Goal: Navigation & Orientation: Find specific page/section

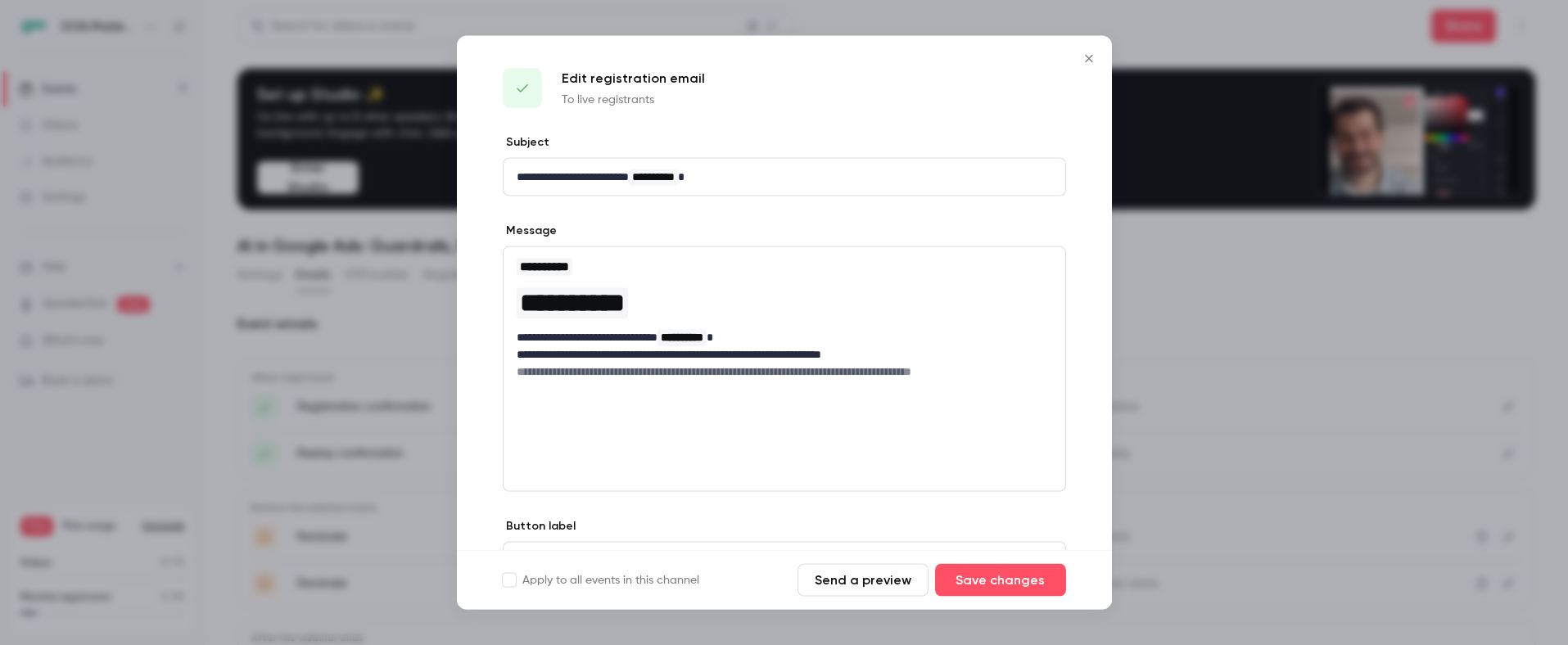
scroll to position [187, 0]
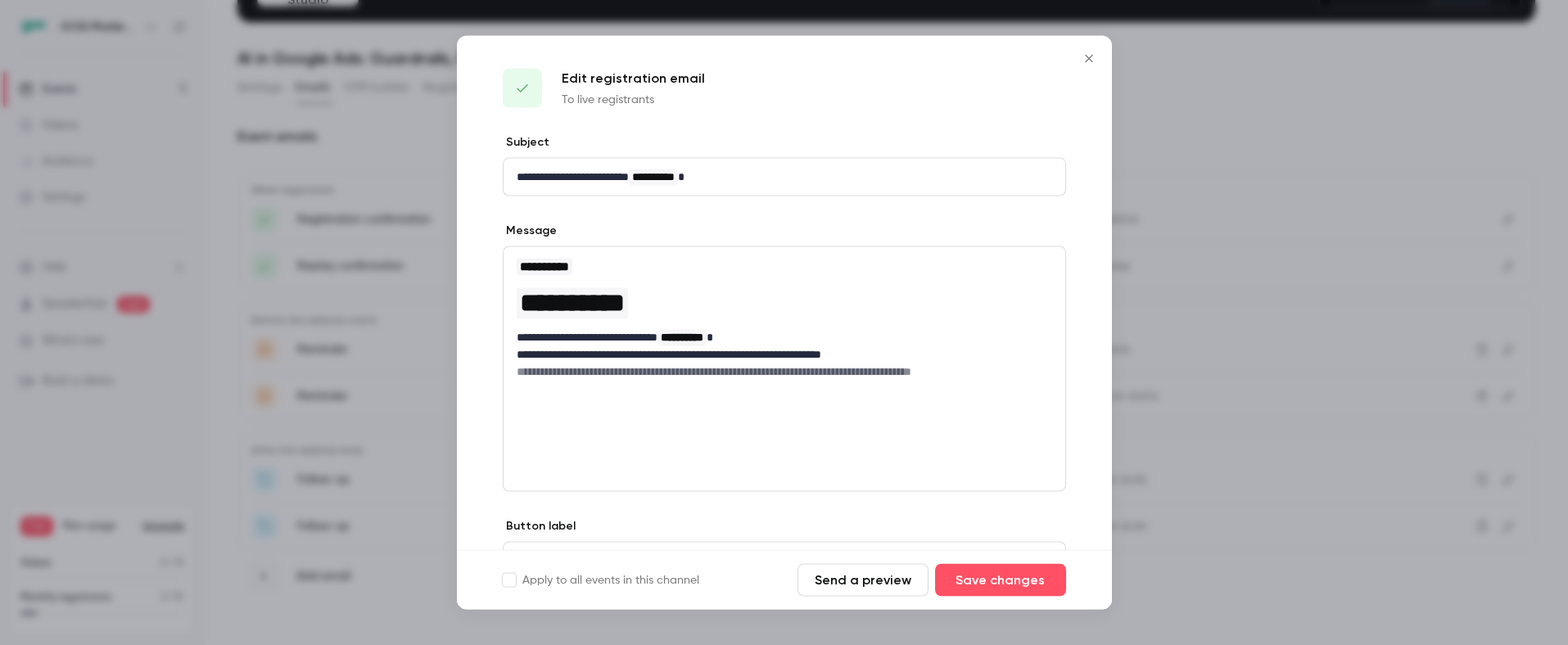
drag, startPoint x: 1089, startPoint y: 64, endPoint x: 1095, endPoint y: 79, distance: 16.2
click at [1091, 64] on icon "Close" at bounding box center [1089, 59] width 19 height 13
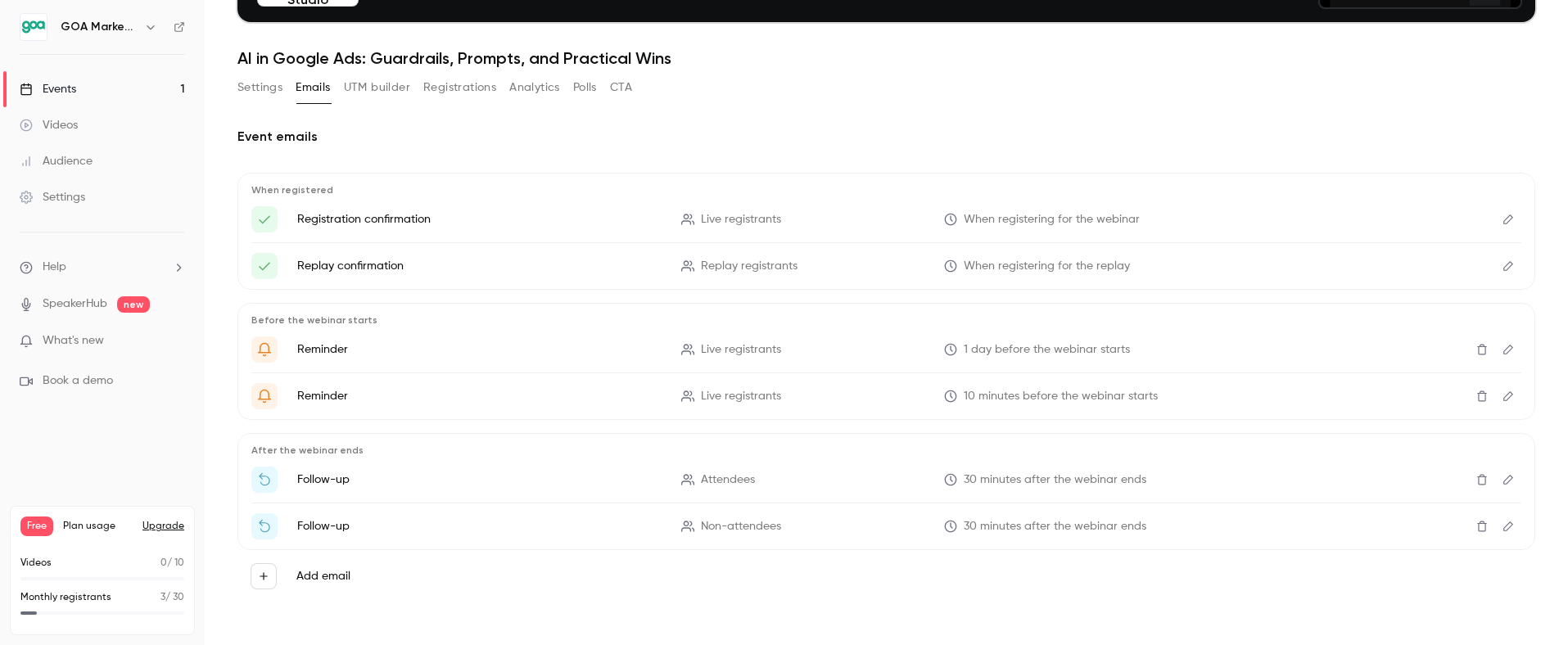
click at [990, 264] on span "When registering for the replay" at bounding box center [1047, 267] width 166 height 18
click at [1507, 266] on icon "Edit" at bounding box center [1508, 266] width 13 height 11
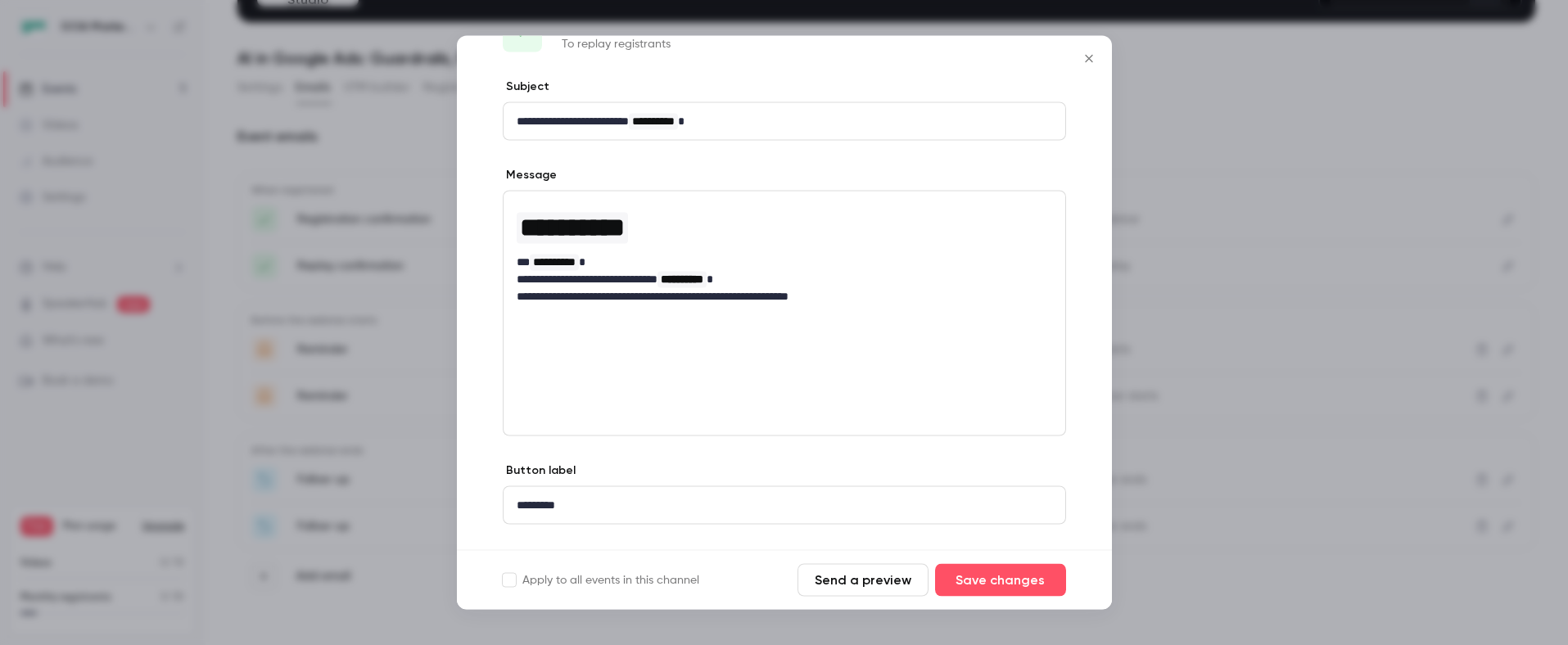
scroll to position [0, 0]
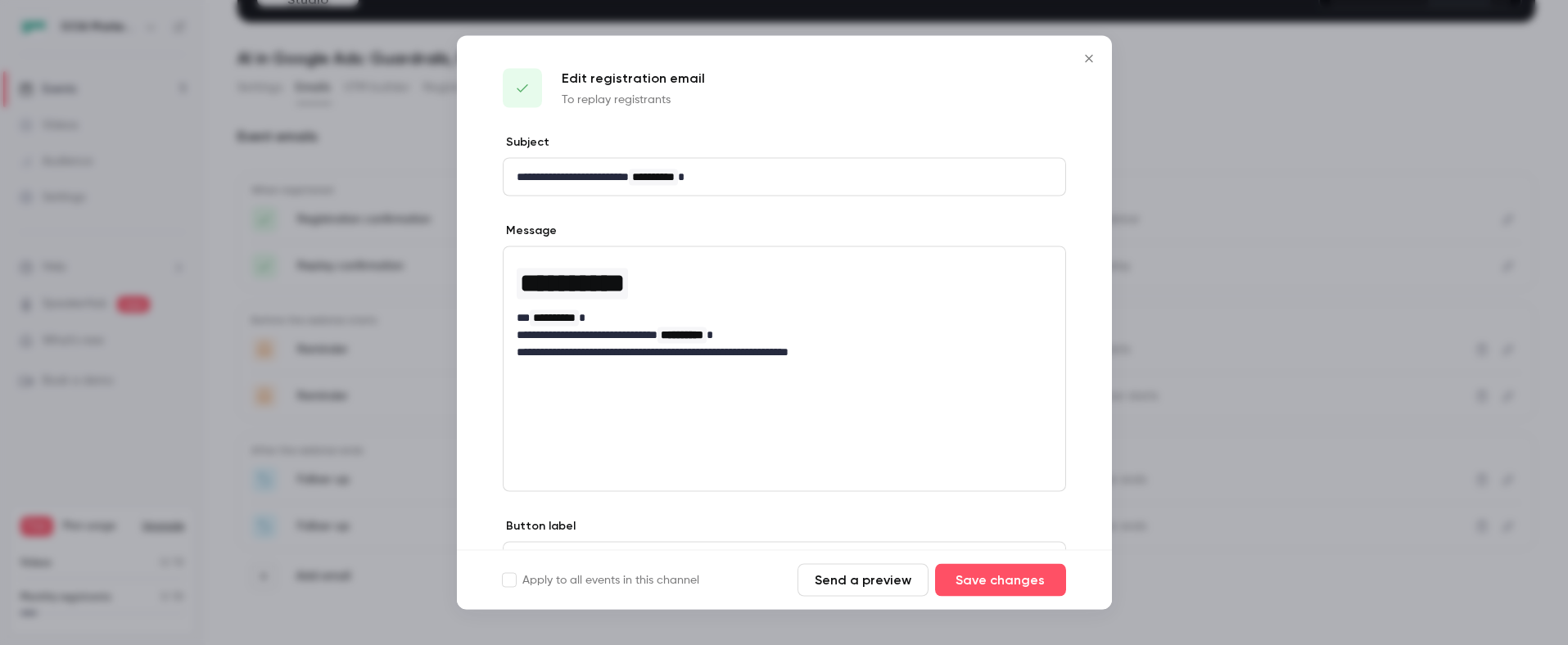
click at [1088, 56] on icon "Close" at bounding box center [1089, 59] width 19 height 13
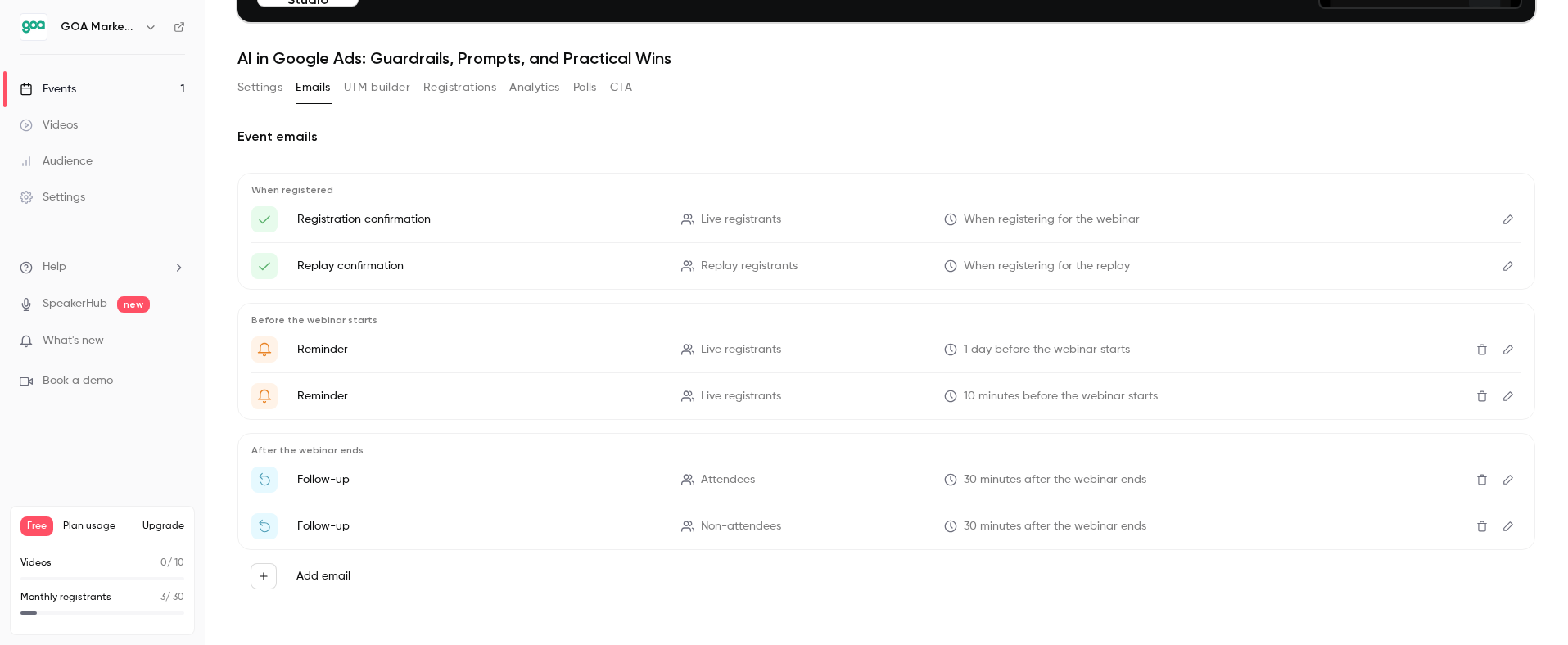
click at [1513, 352] on icon "Edit" at bounding box center [1508, 350] width 13 height 11
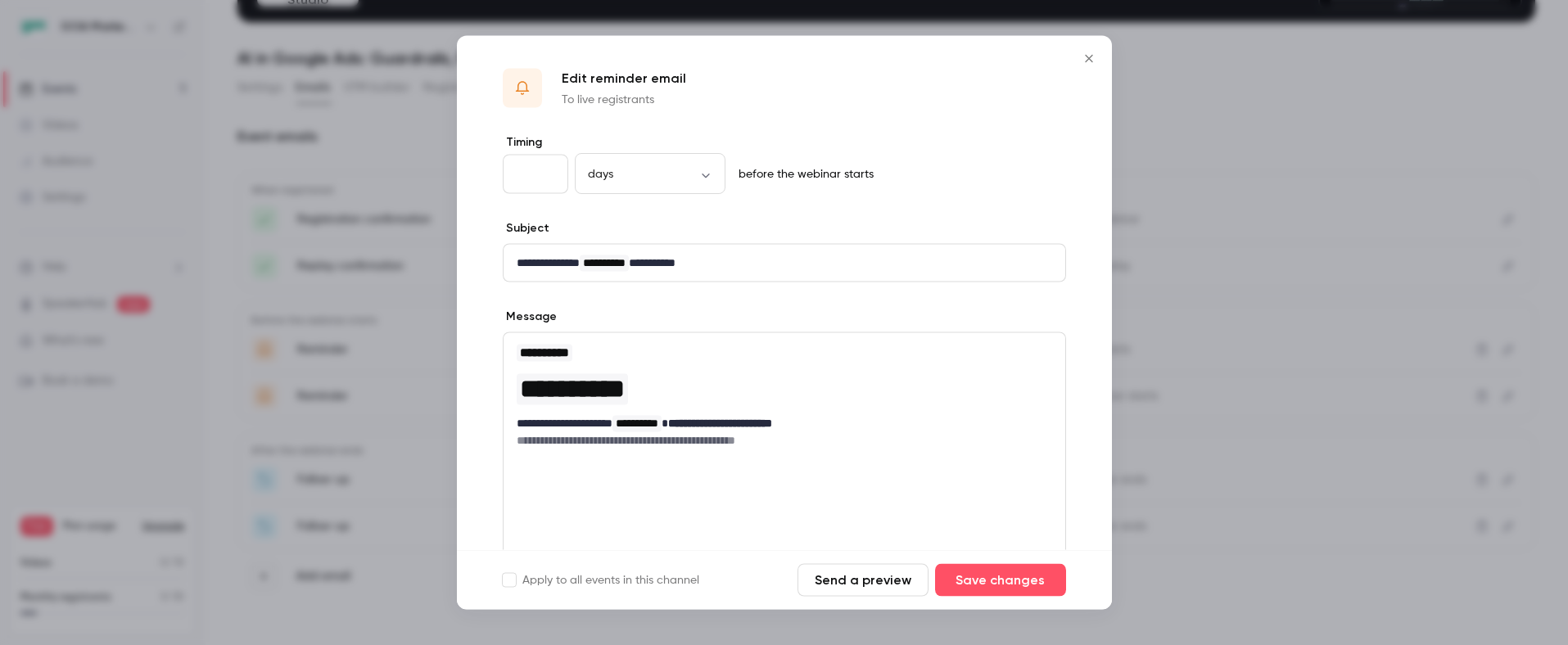
drag, startPoint x: 1093, startPoint y: 56, endPoint x: 1116, endPoint y: 170, distance: 116.3
click at [1092, 57] on icon "Close" at bounding box center [1089, 59] width 19 height 13
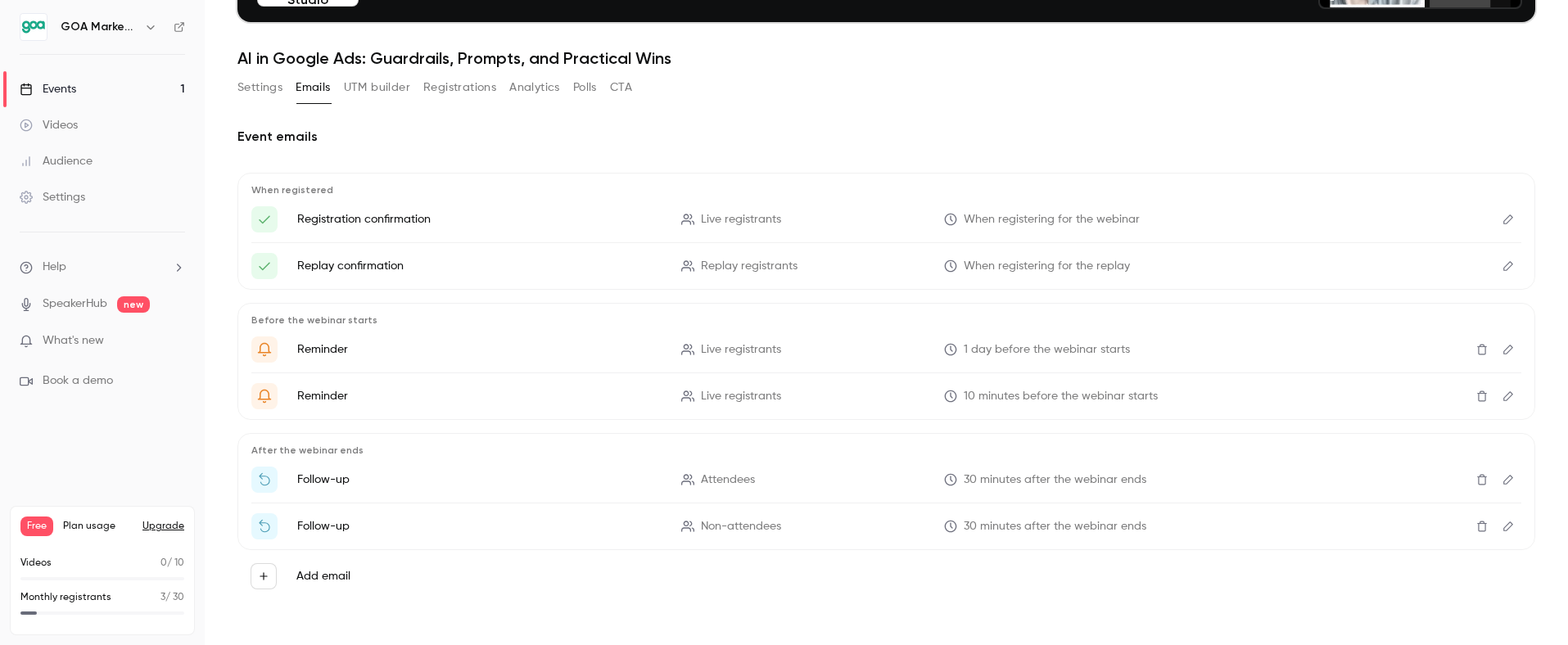
click at [1514, 395] on icon "Edit" at bounding box center [1508, 396] width 13 height 11
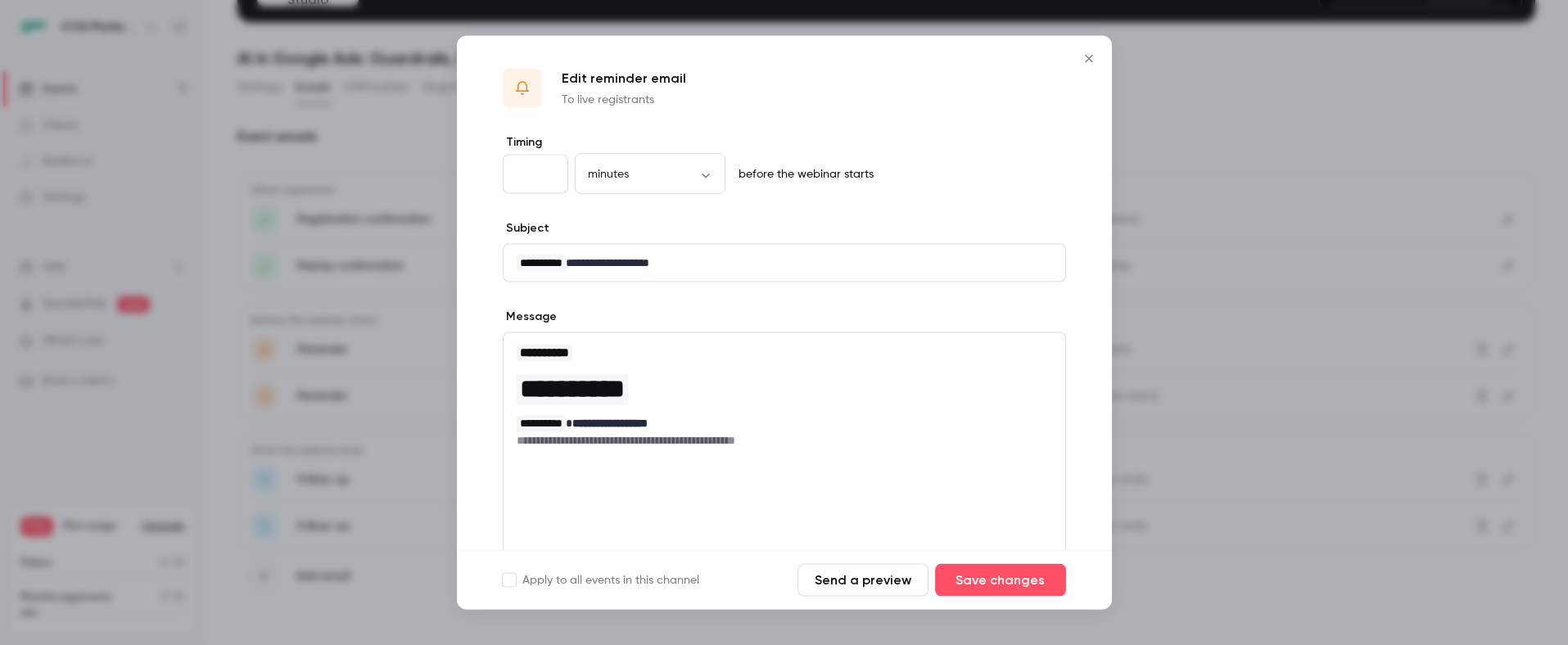
drag, startPoint x: 1094, startPoint y: 53, endPoint x: 1135, endPoint y: 197, distance: 149.7
click at [1094, 54] on icon "Close" at bounding box center [1089, 59] width 19 height 13
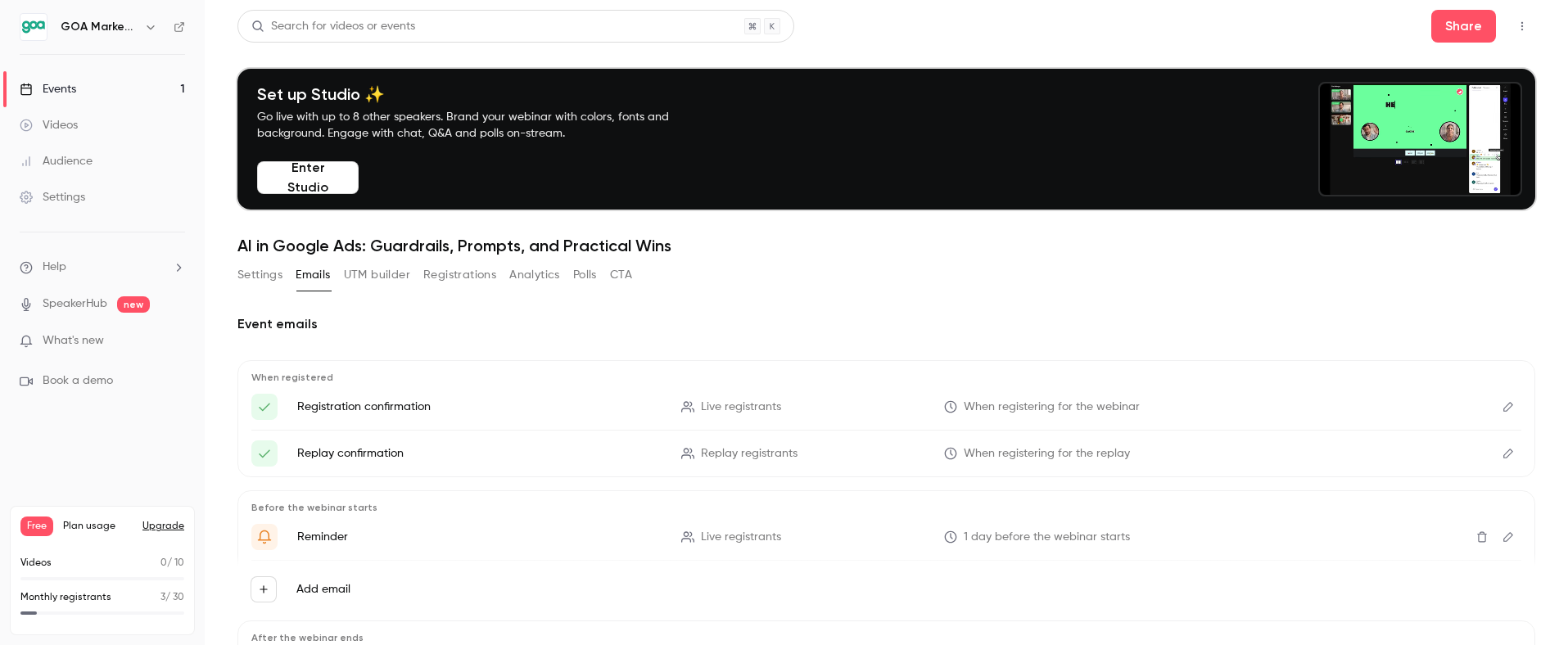
click at [100, 155] on link "Audience" at bounding box center [102, 161] width 205 height 36
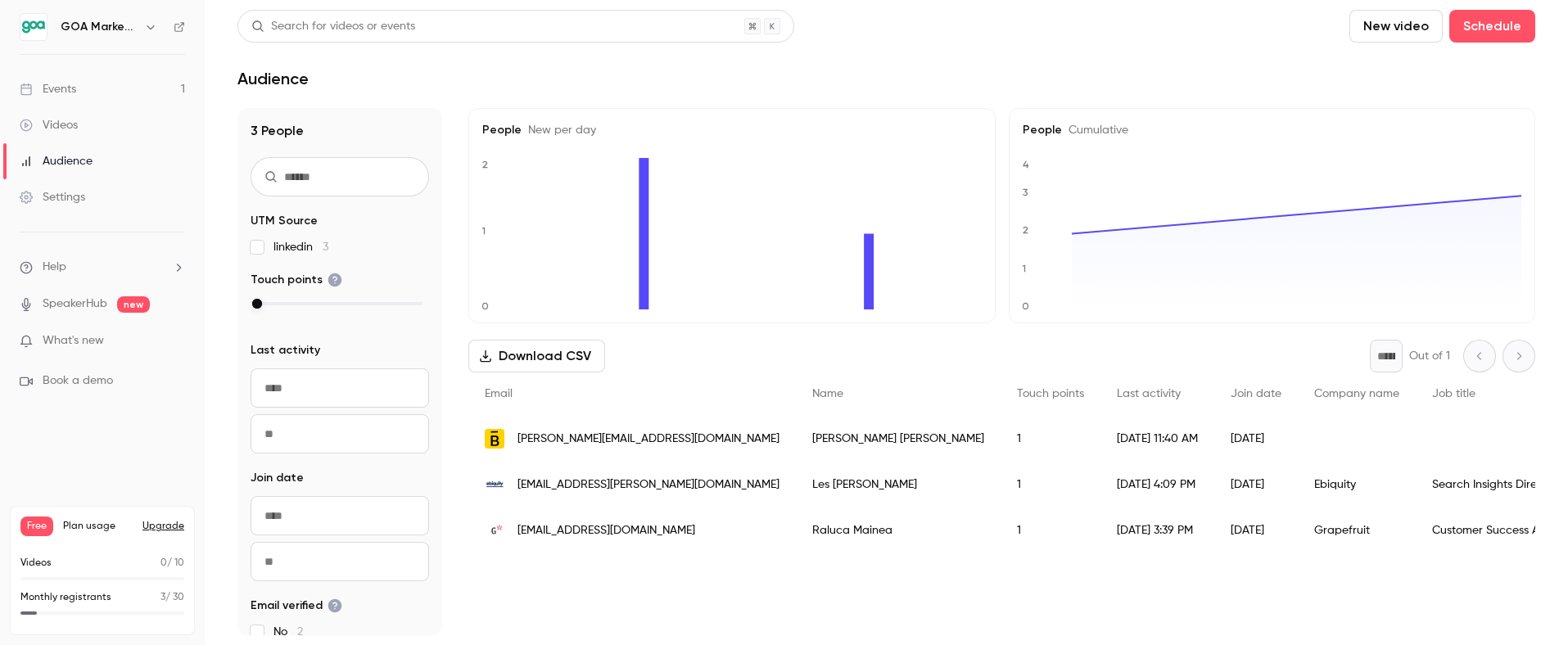
click at [87, 132] on link "Videos" at bounding box center [102, 125] width 205 height 36
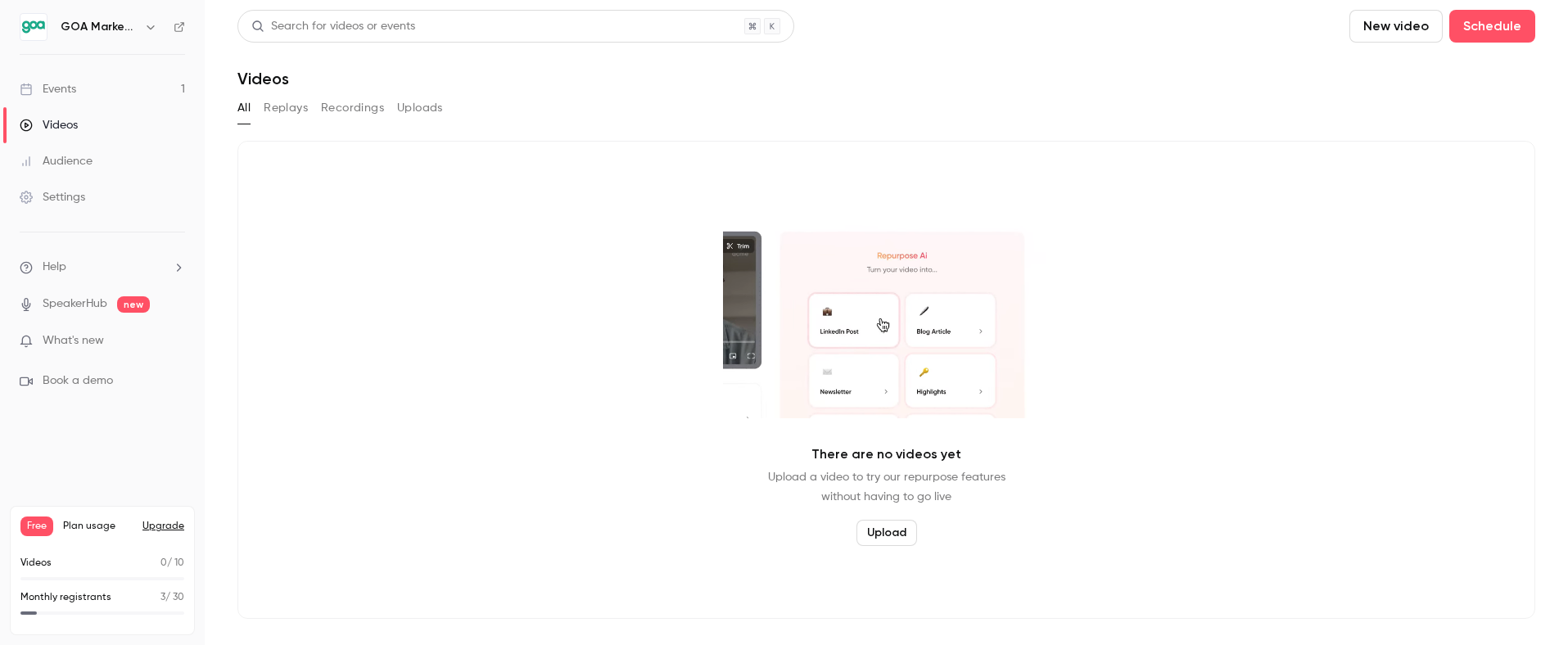
click at [291, 113] on button "Replays" at bounding box center [286, 108] width 44 height 26
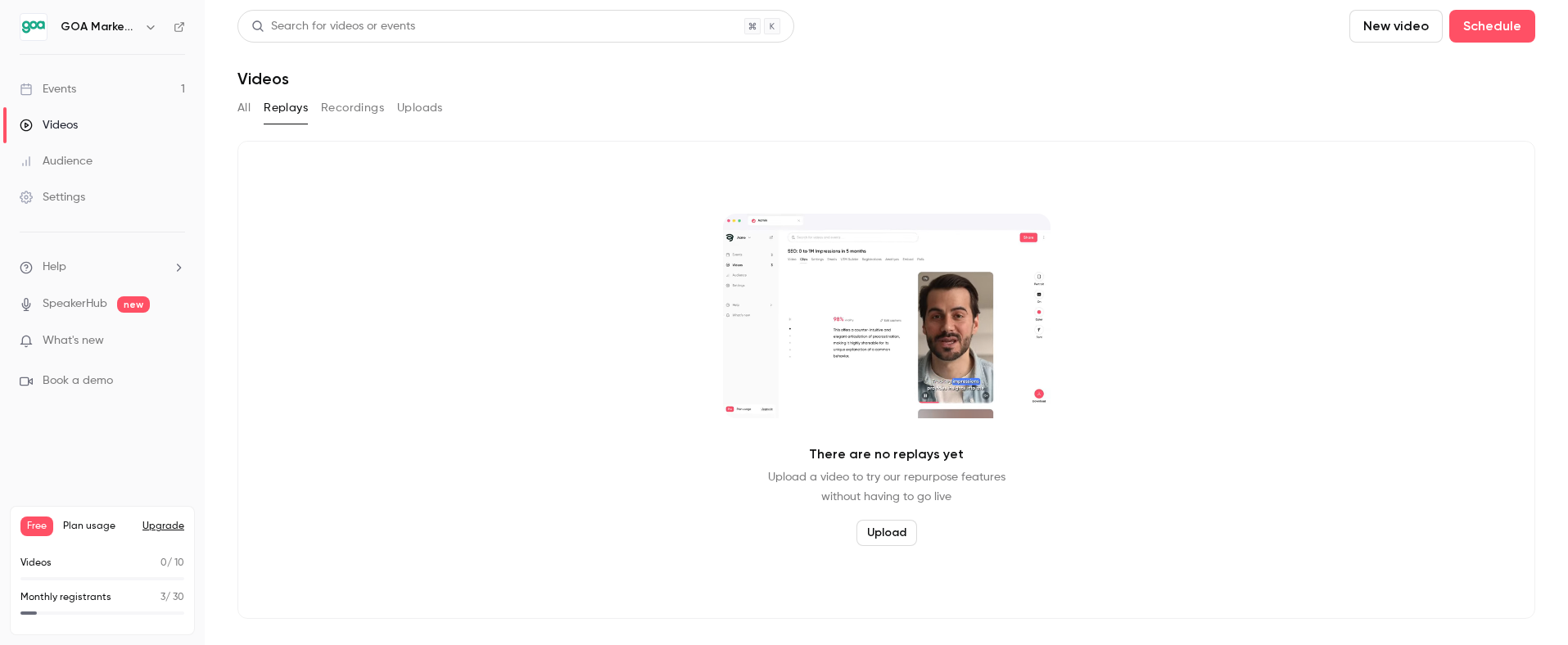
click at [367, 100] on button "Recordings" at bounding box center [353, 108] width 63 height 26
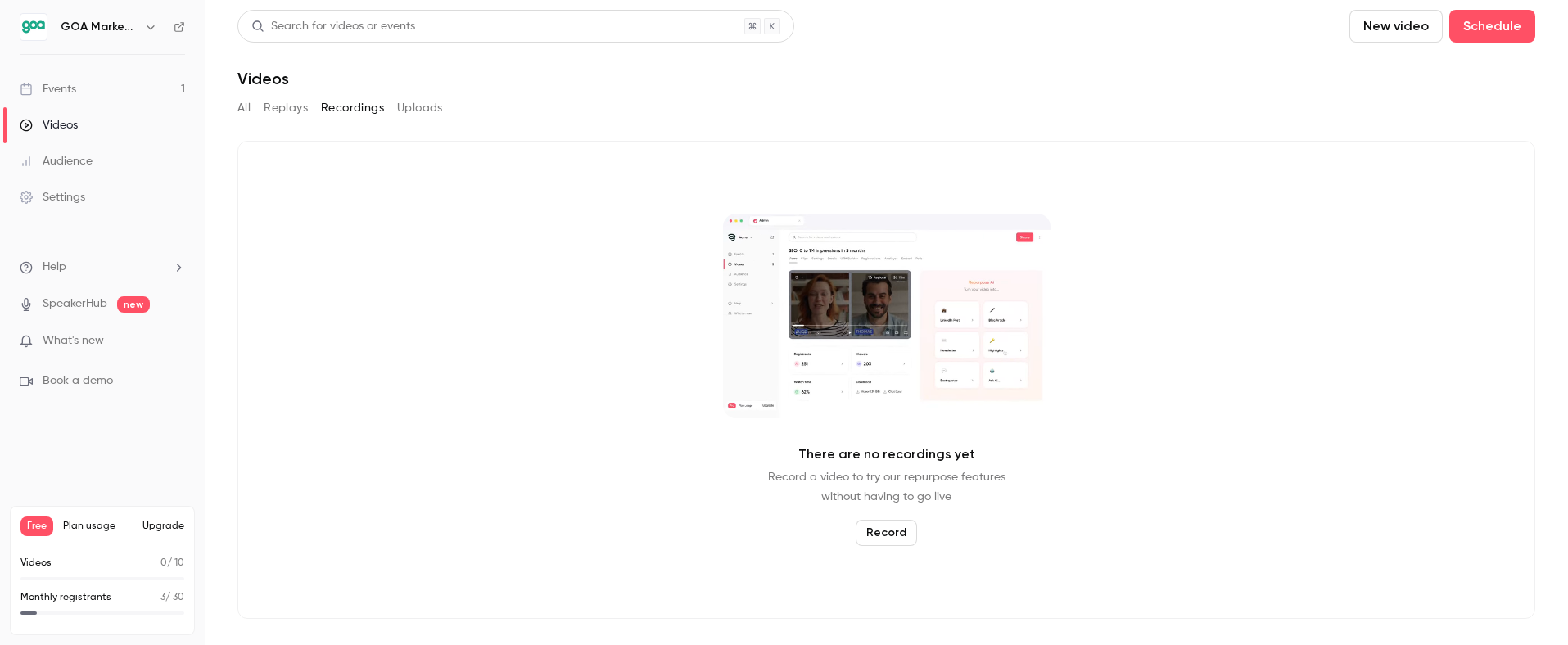
drag, startPoint x: 417, startPoint y: 104, endPoint x: 384, endPoint y: 113, distance: 34.2
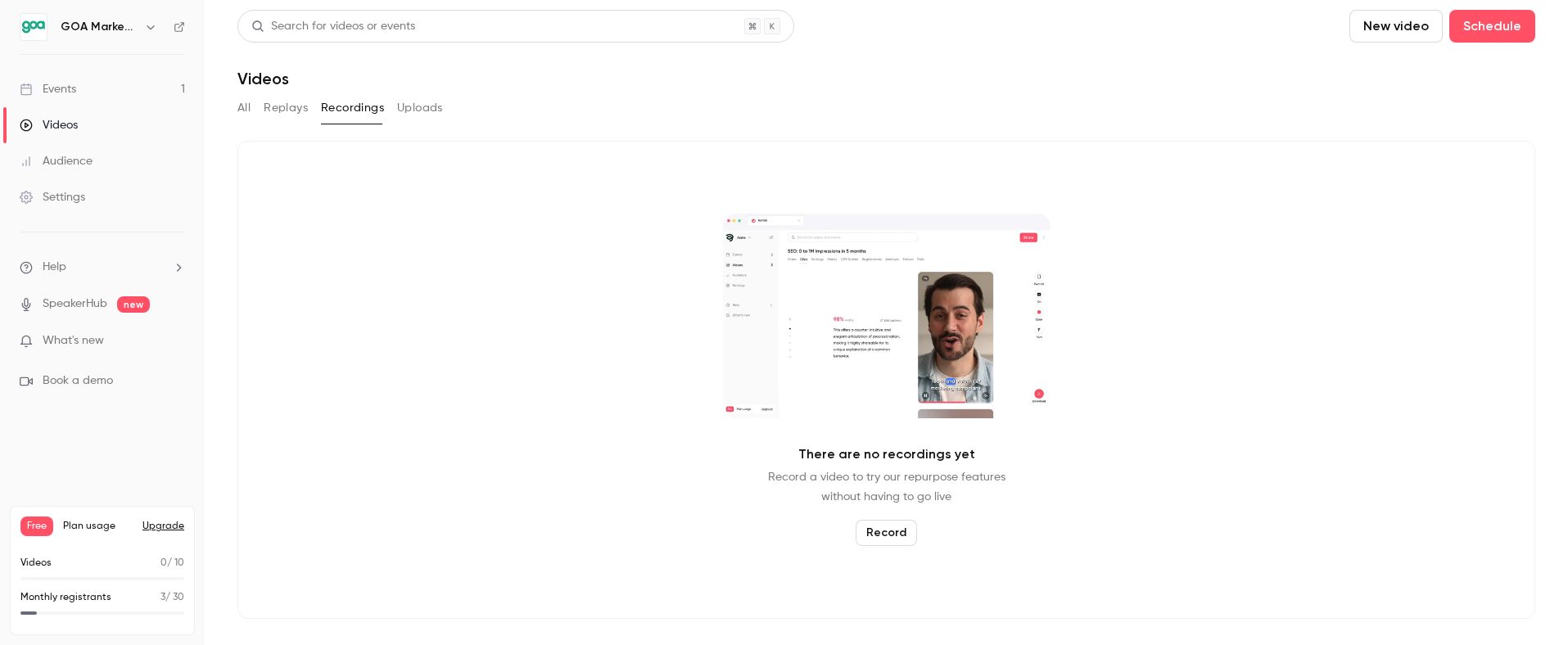
click at [417, 104] on button "Uploads" at bounding box center [420, 108] width 46 height 26
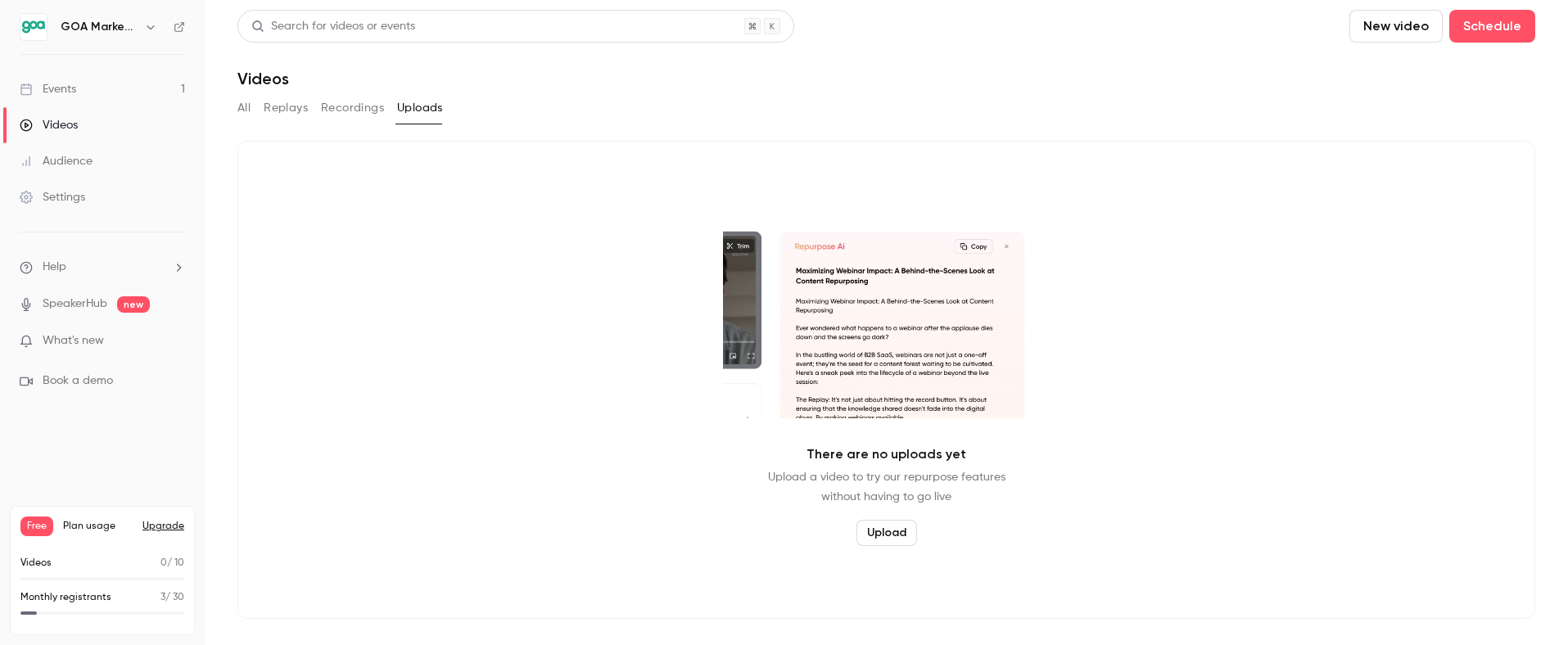
click at [249, 105] on button "All" at bounding box center [244, 108] width 13 height 26
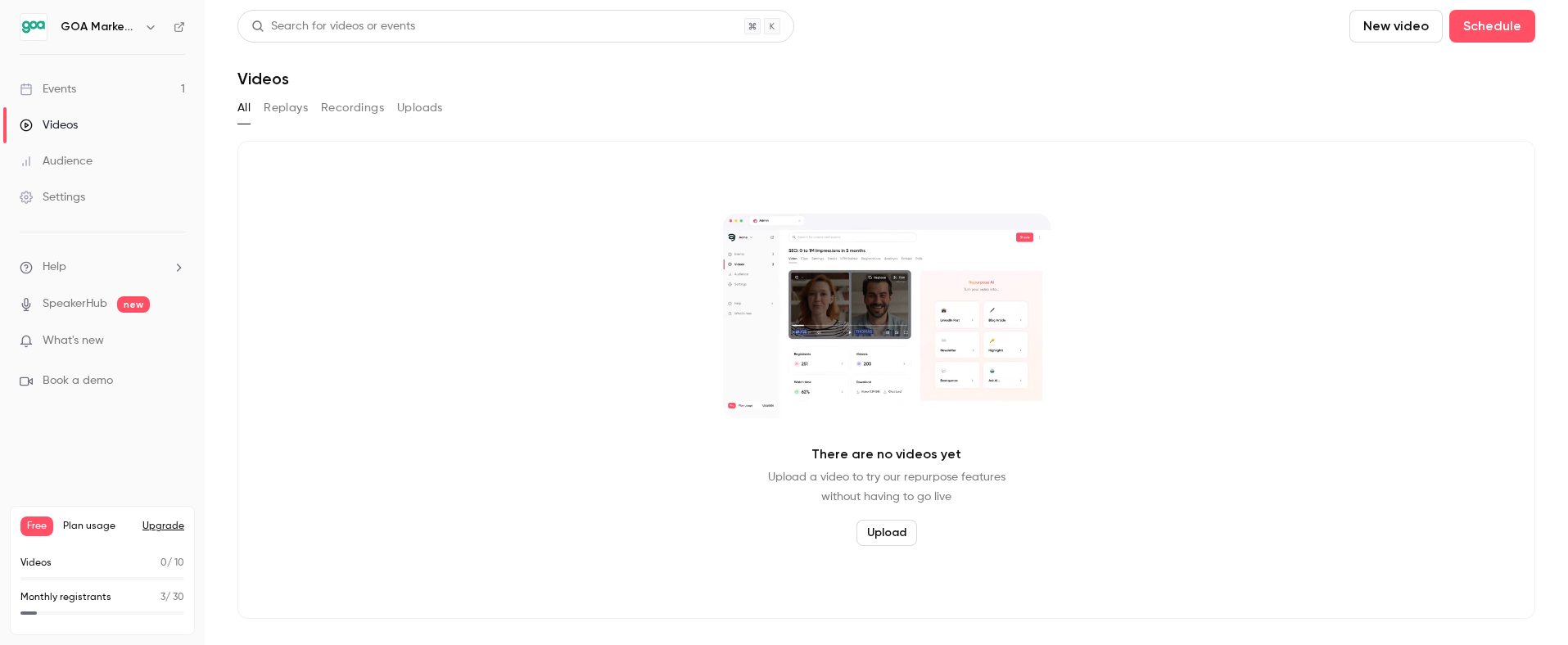
click at [85, 73] on link "Events 1" at bounding box center [102, 89] width 205 height 36
